Goal: Information Seeking & Learning: Learn about a topic

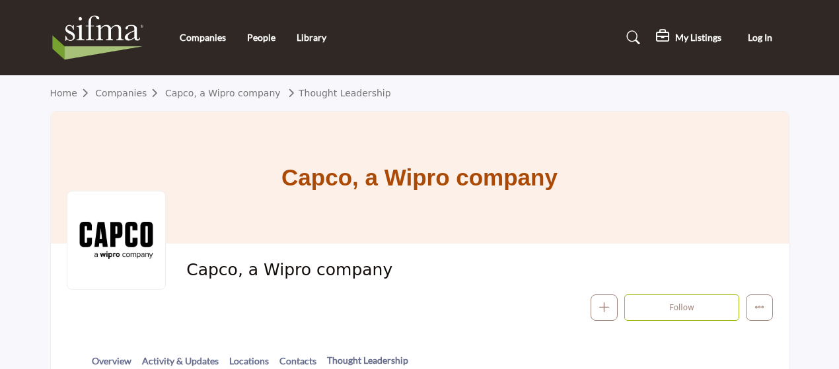
scroll to position [215, 0]
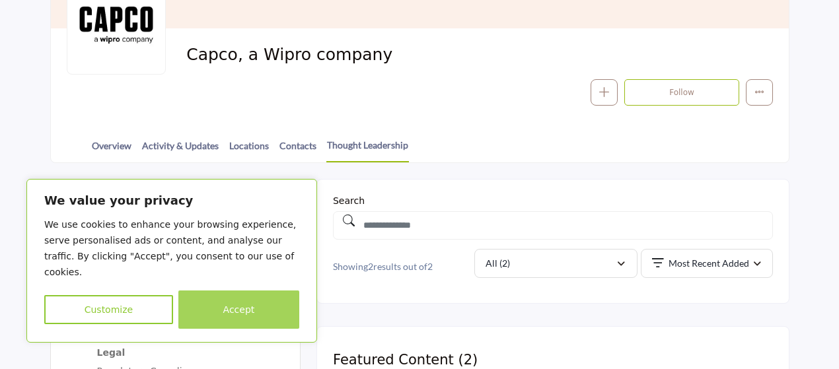
click at [238, 319] on button "Accept" at bounding box center [238, 310] width 121 height 38
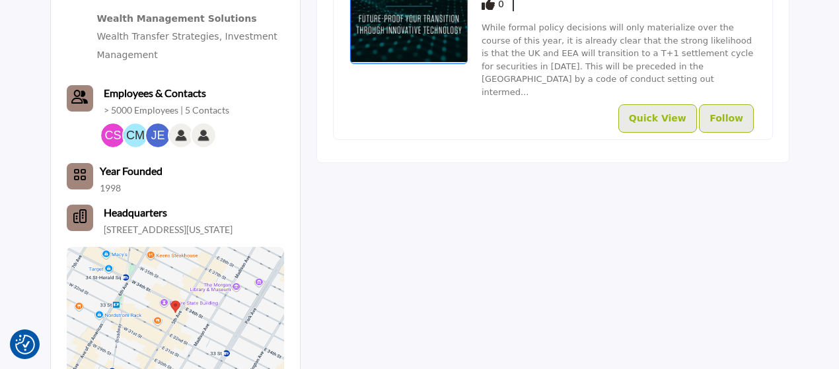
scroll to position [743, 0]
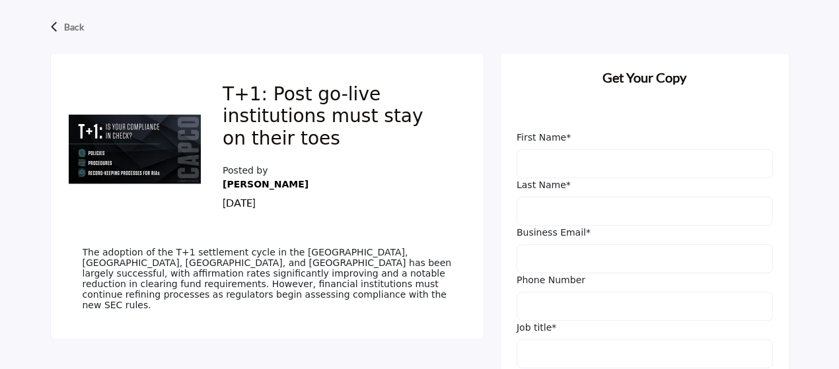
scroll to position [330, 0]
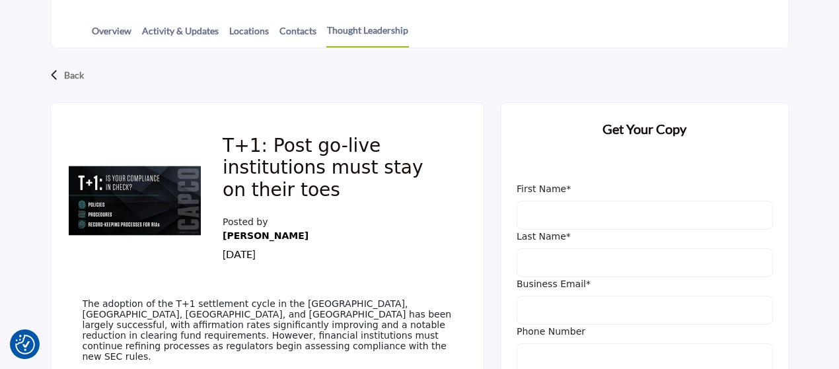
click at [94, 212] on img at bounding box center [135, 201] width 132 height 132
click at [296, 173] on h2 "T+1: Post go-live institutions must stay on their toes" at bounding box center [337, 170] width 229 height 71
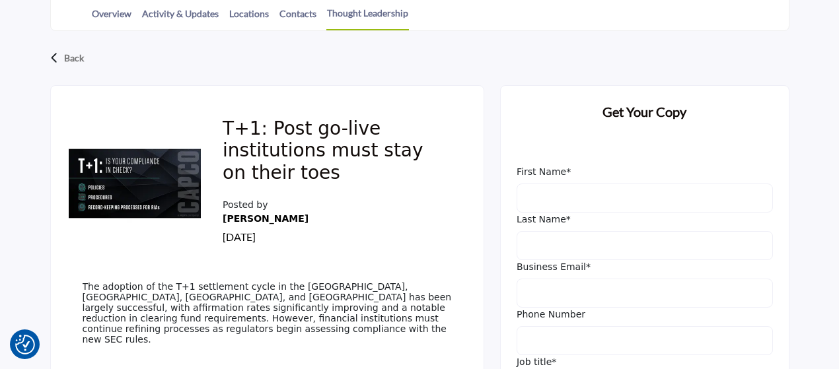
scroll to position [396, 0]
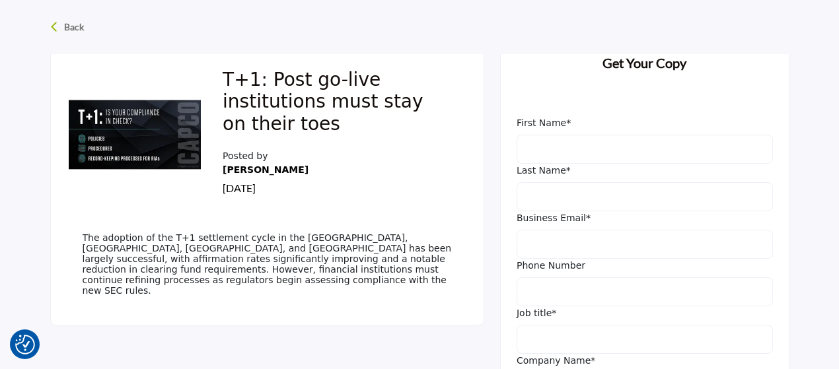
click at [57, 27] on icon at bounding box center [54, 26] width 9 height 13
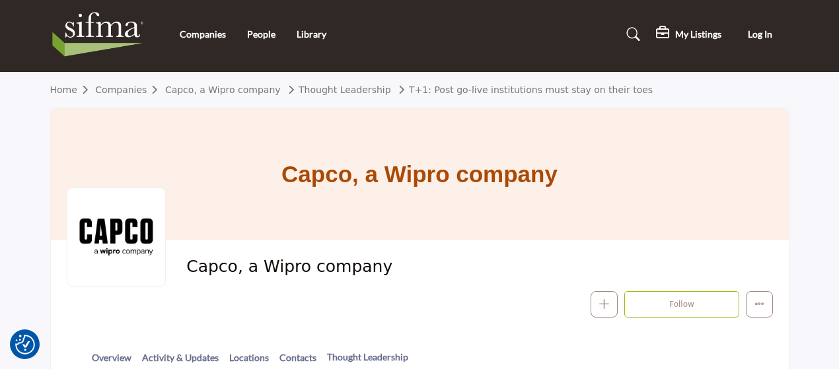
scroll to position [0, 0]
